Goal: Check status: Check status

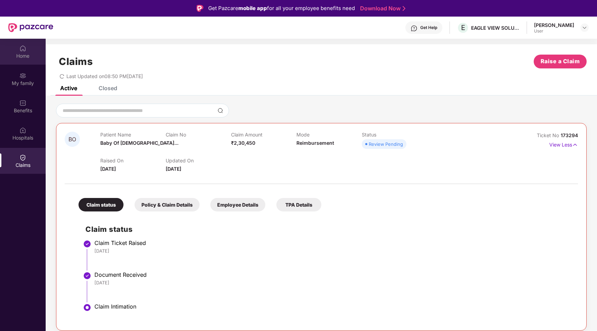
click at [39, 42] on div "Home" at bounding box center [23, 52] width 46 height 26
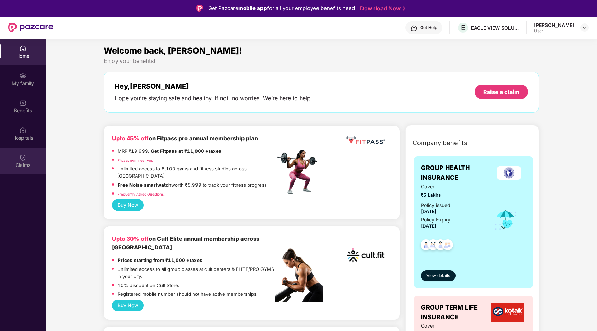
click at [24, 154] on div at bounding box center [22, 157] width 7 height 7
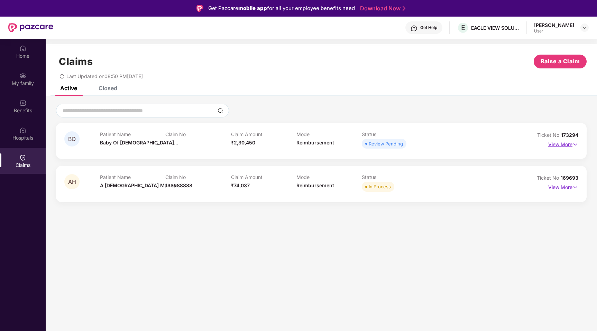
click at [569, 148] on p "View More" at bounding box center [563, 143] width 30 height 9
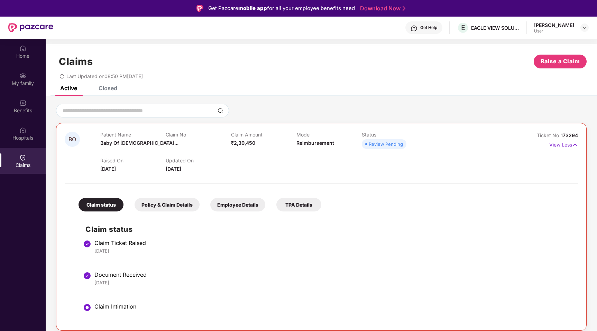
scroll to position [11, 0]
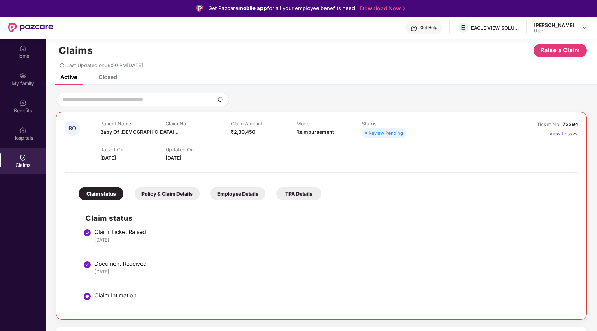
click at [193, 194] on div "Policy & Claim Details" at bounding box center [167, 193] width 65 height 13
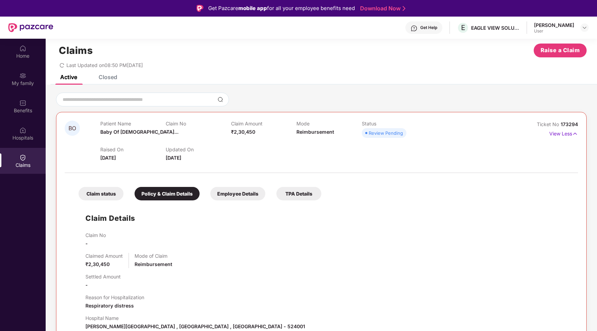
click at [239, 193] on div "Employee Details" at bounding box center [237, 193] width 55 height 13
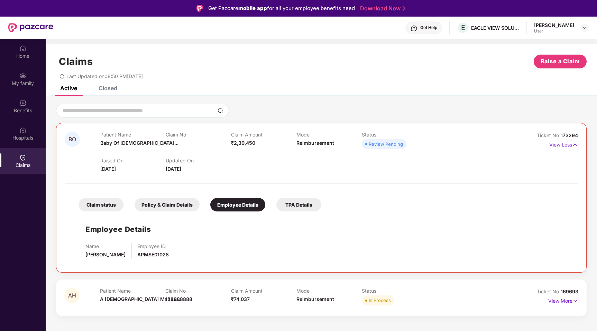
scroll to position [0, 0]
click at [306, 206] on div "TPA Details" at bounding box center [298, 204] width 45 height 13
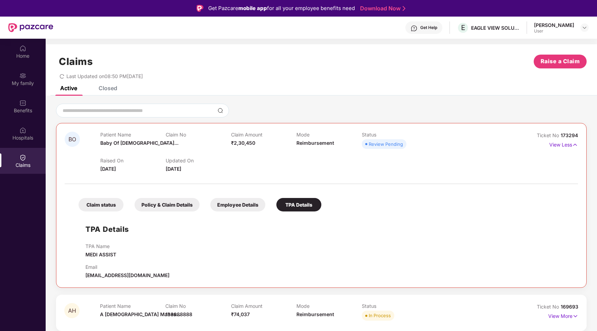
click at [245, 200] on div "Employee Details" at bounding box center [237, 204] width 55 height 13
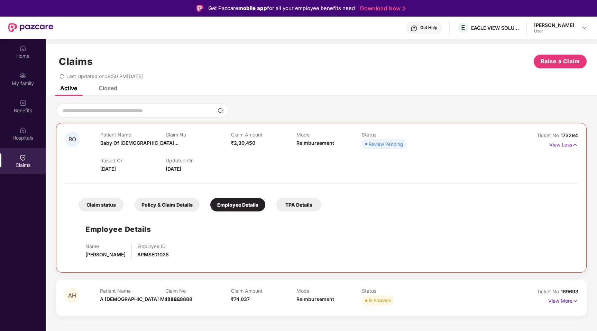
click at [187, 205] on div "Policy & Claim Details" at bounding box center [167, 204] width 65 height 13
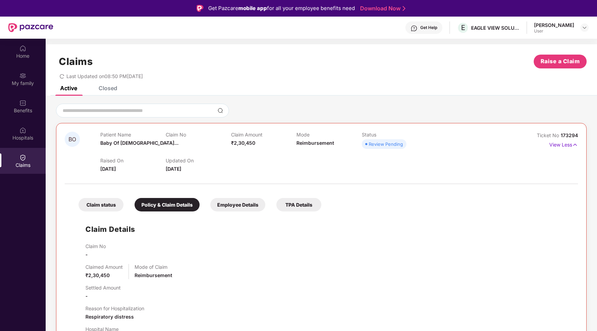
click at [105, 209] on div "Claim status" at bounding box center [101, 204] width 45 height 13
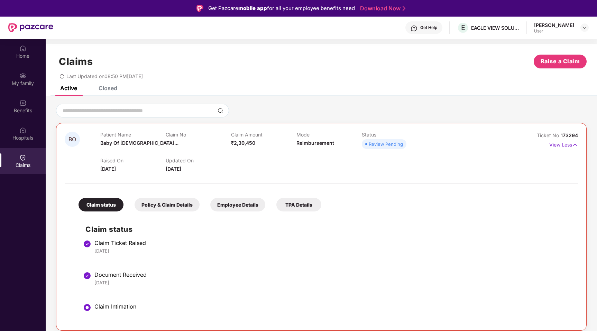
click at [394, 147] on div "Review Pending" at bounding box center [386, 144] width 34 height 7
click at [448, 97] on div "BO Patient Name Baby Of [DEMOGRAPHIC_DATA]... Claim No - Claim Amount ₹2,30,450…" at bounding box center [322, 238] width 552 height 285
click at [553, 26] on div "[PERSON_NAME]" at bounding box center [554, 25] width 40 height 7
click at [586, 26] on img at bounding box center [585, 28] width 6 height 6
